Goal: Transaction & Acquisition: Book appointment/travel/reservation

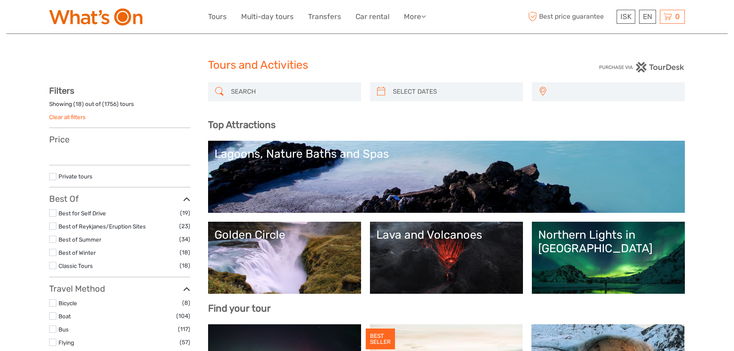
select select
click at [243, 261] on link "Golden Circle" at bounding box center [285, 257] width 140 height 59
select select
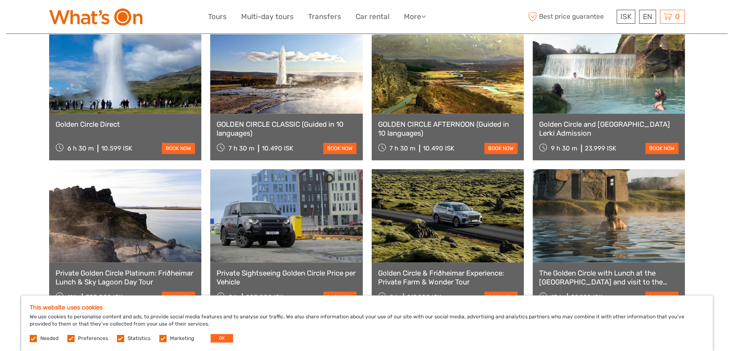
scroll to position [616, 0]
click at [178, 117] on div "Golden Circle Direct 6 h 30 m 10.599 ISK book now" at bounding box center [125, 136] width 152 height 47
click at [177, 125] on div "Golden Circle Direct 6 h 30 m 10.599 ISK book now" at bounding box center [125, 136] width 152 height 47
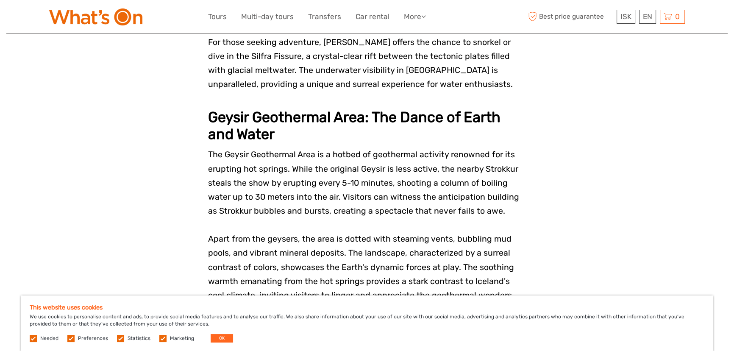
scroll to position [1272, 0]
